Goal: Task Accomplishment & Management: Use online tool/utility

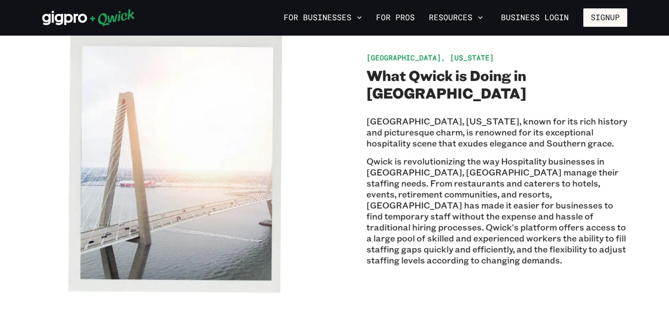
scroll to position [201, 0]
click at [62, 13] on icon at bounding box center [88, 18] width 93 height 18
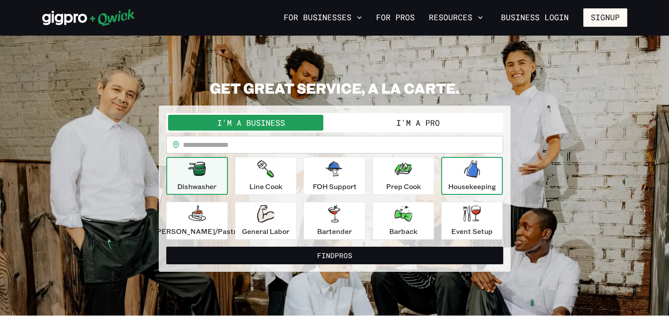
click at [468, 176] on icon "button" at bounding box center [472, 169] width 16 height 18
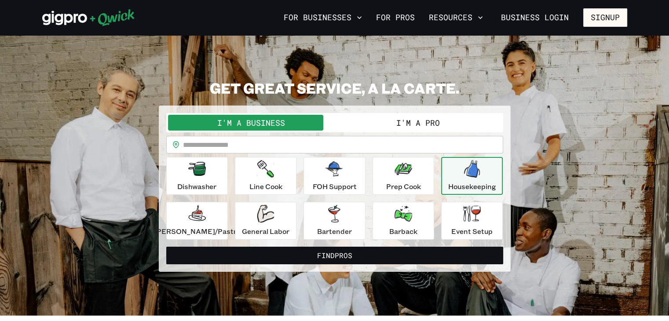
click at [442, 122] on button "I'm a Pro" at bounding box center [418, 123] width 167 height 16
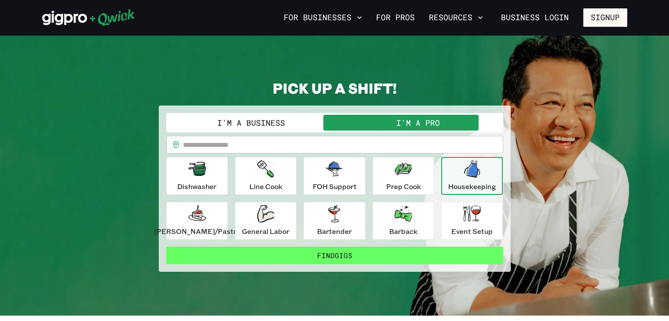
click at [375, 253] on button "Find Gigs" at bounding box center [334, 256] width 337 height 18
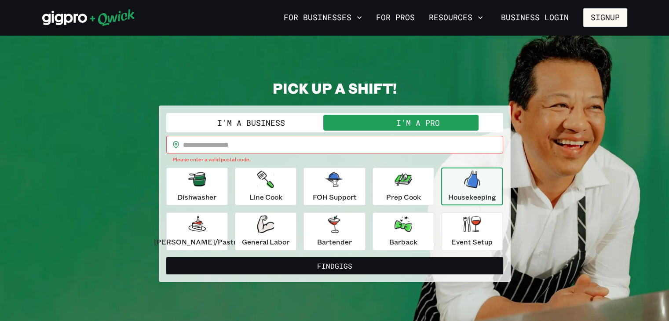
click at [335, 146] on input "text" at bounding box center [343, 145] width 320 height 18
type input "*****"
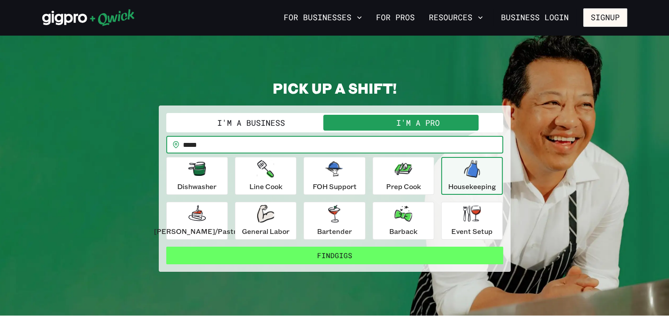
click at [324, 250] on button "Find Gigs" at bounding box center [334, 256] width 337 height 18
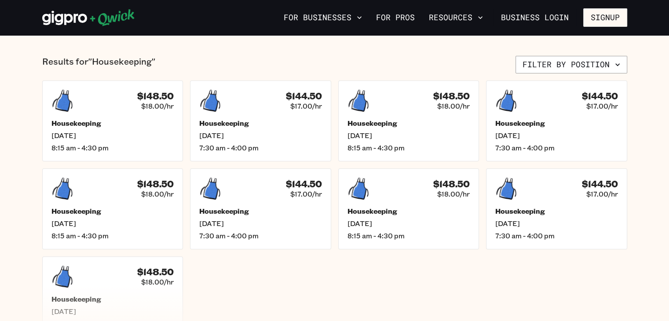
scroll to position [197, 0]
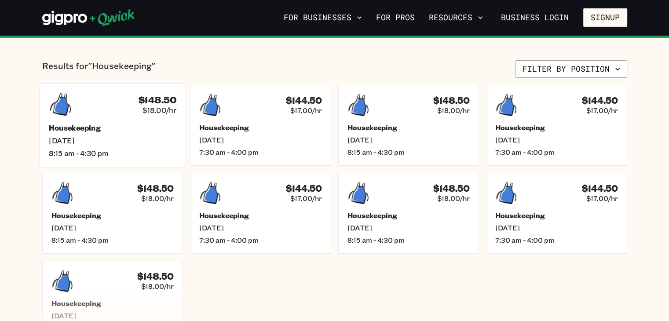
click at [129, 129] on h5 "Housekeeping" at bounding box center [113, 127] width 128 height 9
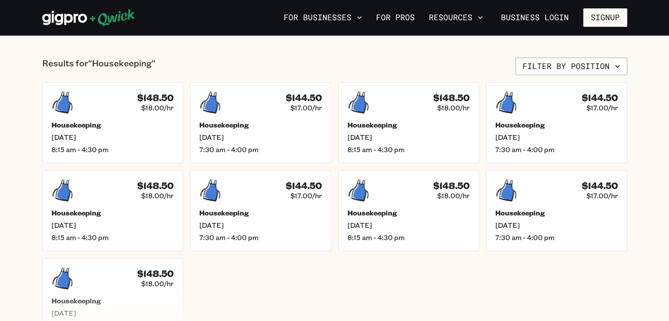
scroll to position [201, 0]
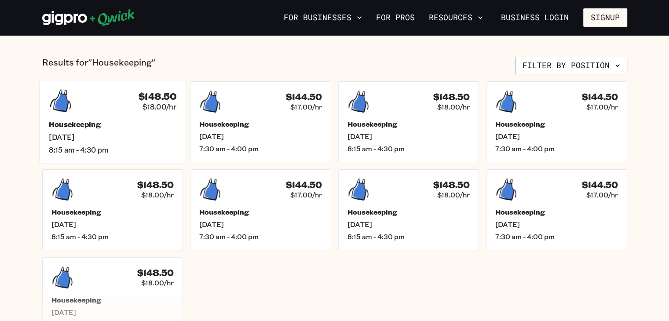
click at [110, 122] on h5 "Housekeeping" at bounding box center [113, 124] width 128 height 9
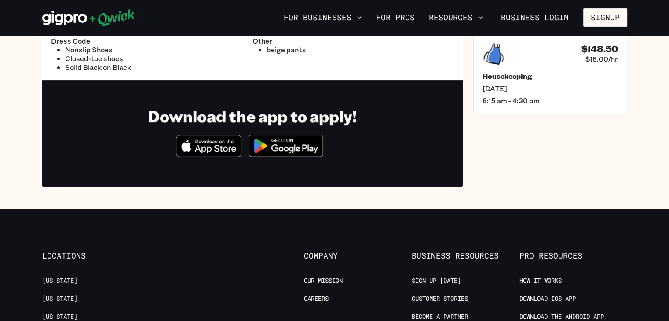
scroll to position [312, 0]
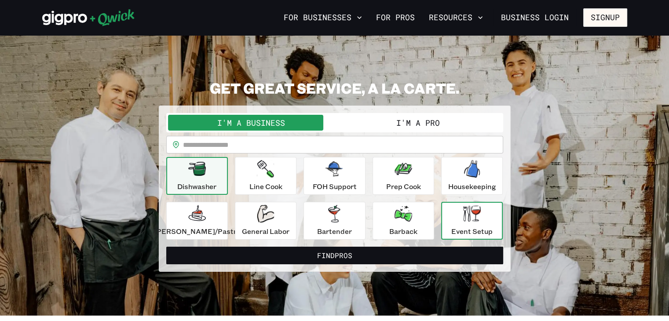
click at [470, 225] on div "Event Setup" at bounding box center [472, 221] width 41 height 32
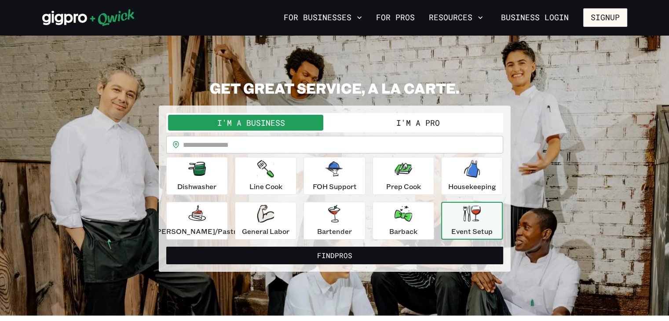
click at [445, 122] on button "I'm a Pro" at bounding box center [418, 123] width 167 height 16
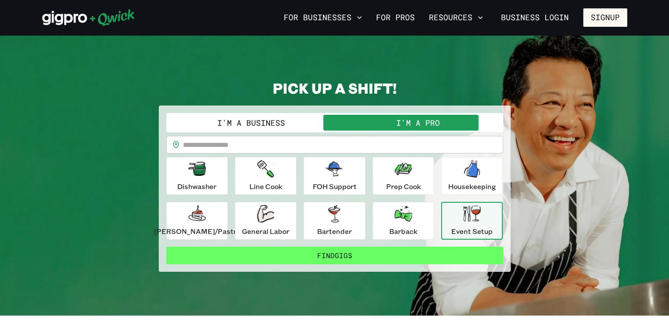
click at [370, 259] on button "Find Gigs" at bounding box center [334, 256] width 337 height 18
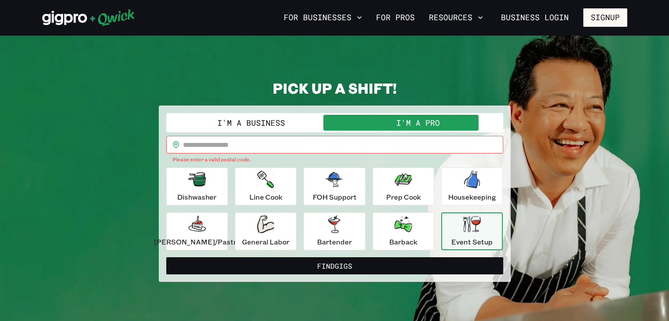
click at [352, 140] on input "text" at bounding box center [343, 145] width 320 height 18
type input "*****"
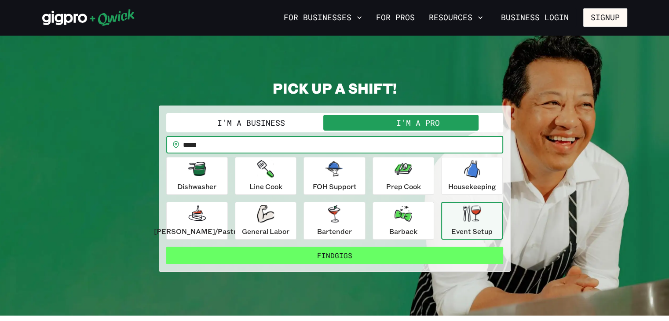
click at [334, 257] on button "Find Gigs" at bounding box center [334, 256] width 337 height 18
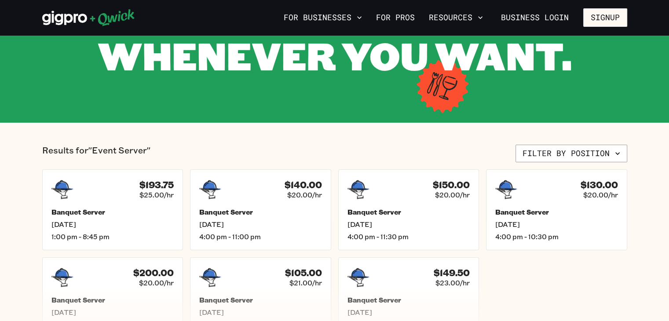
scroll to position [111, 0]
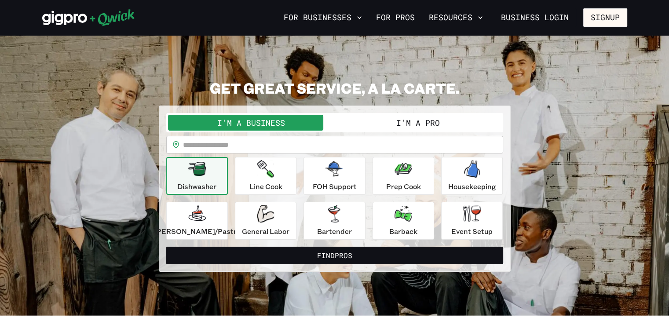
click at [432, 118] on button "I'm a Pro" at bounding box center [418, 123] width 167 height 16
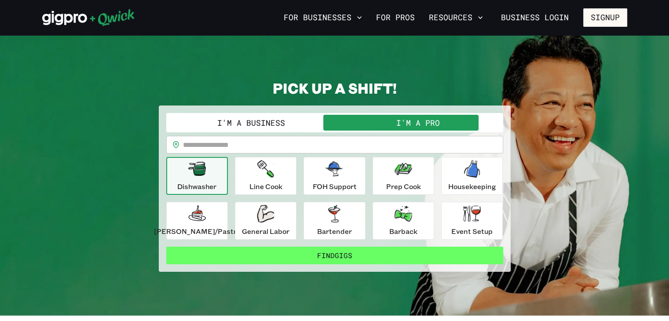
click at [416, 259] on button "Find Gigs" at bounding box center [334, 256] width 337 height 18
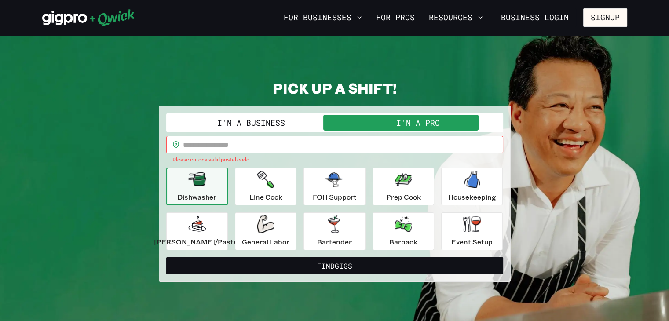
click at [404, 145] on input "text" at bounding box center [343, 145] width 320 height 18
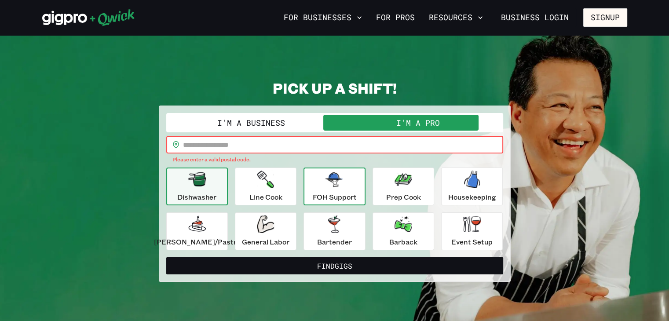
type input "*****"
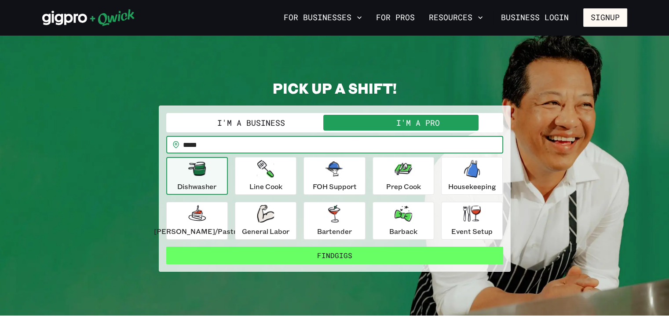
click at [318, 254] on button "Find Gigs" at bounding box center [334, 256] width 337 height 18
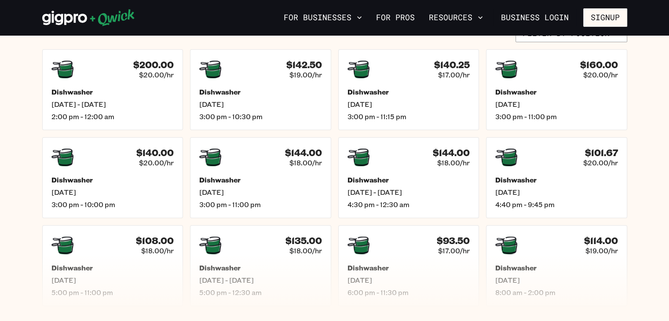
scroll to position [233, 0]
click at [139, 100] on span "[DATE] - [DATE]" at bounding box center [113, 104] width 128 height 9
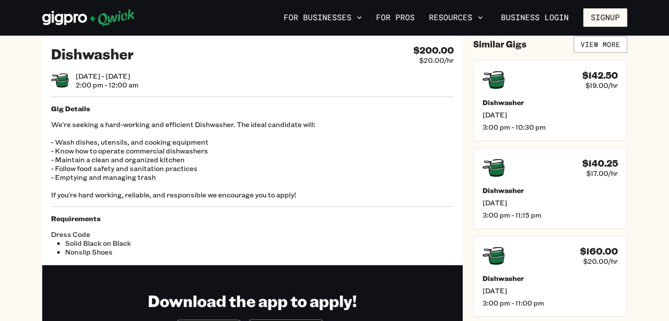
scroll to position [20, 0]
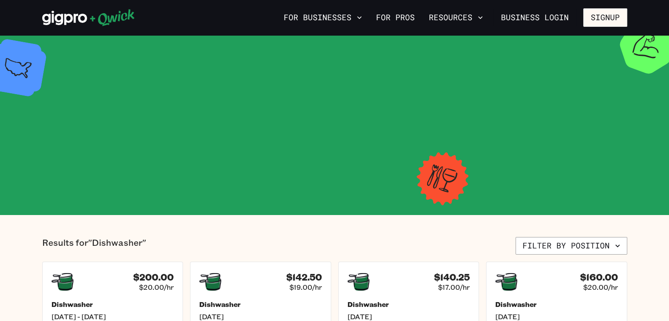
scroll to position [233, 0]
